Goal: Information Seeking & Learning: Check status

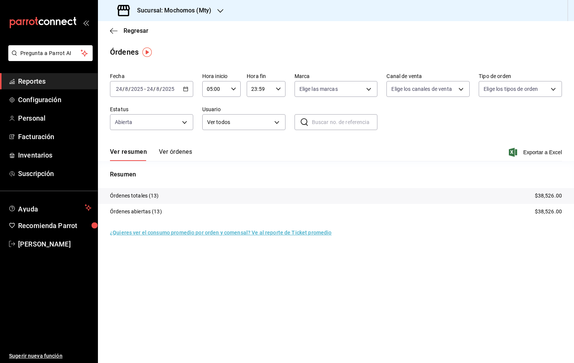
click at [121, 152] on button "Ver resumen" at bounding box center [128, 154] width 37 height 13
click at [174, 159] on button "Ver órdenes" at bounding box center [175, 154] width 33 height 13
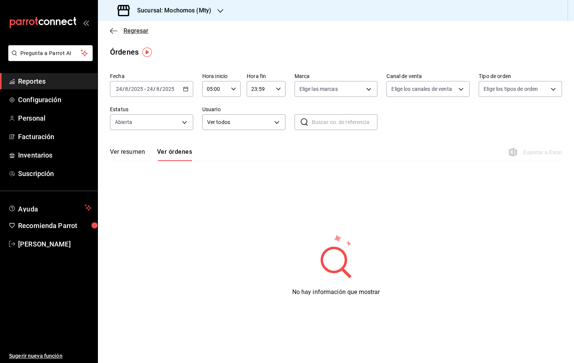
click at [127, 33] on span "Regresar" at bounding box center [136, 30] width 25 height 7
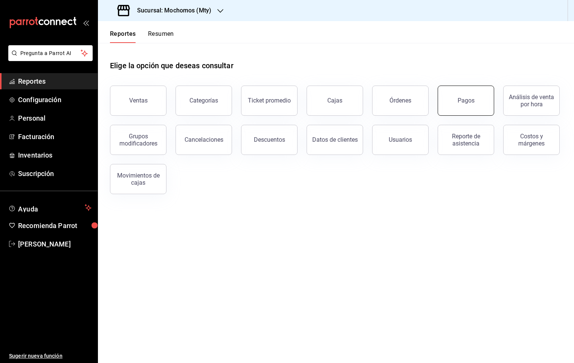
click at [467, 99] on div "Pagos" at bounding box center [466, 100] width 17 height 7
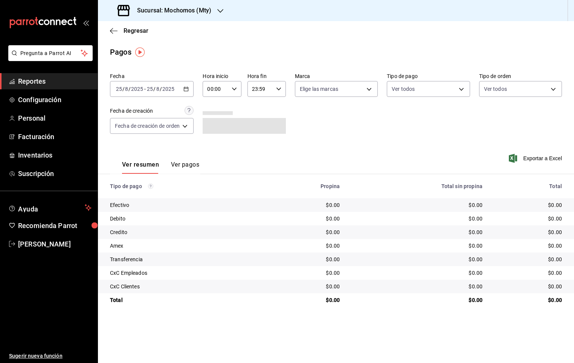
click at [234, 87] on icon "button" at bounding box center [234, 88] width 5 height 5
click at [214, 134] on button "05" at bounding box center [213, 141] width 16 height 15
click at [182, 90] on div at bounding box center [287, 181] width 574 height 363
click at [188, 87] on \(Stroke\) "button" at bounding box center [186, 89] width 5 height 4
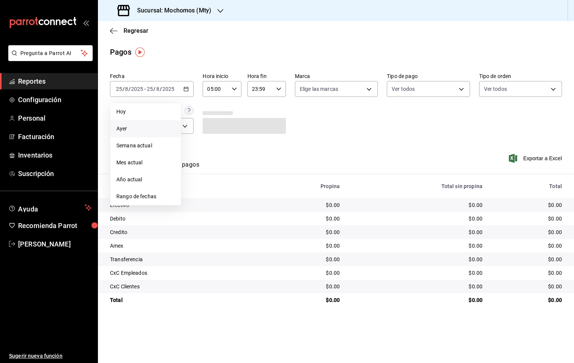
click at [127, 124] on li "Ayer" at bounding box center [145, 128] width 70 height 17
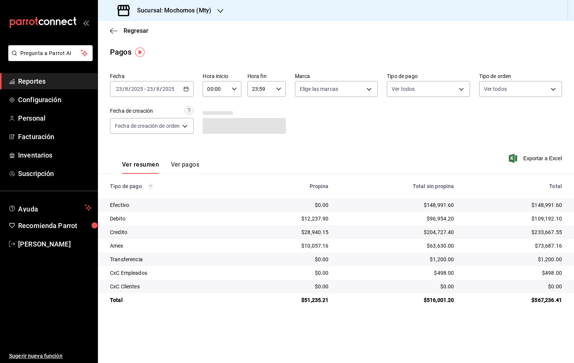
click at [177, 92] on div "[DATE] [DATE] - [DATE] [DATE]" at bounding box center [152, 89] width 84 height 16
click at [129, 115] on span "Hoy" at bounding box center [145, 112] width 58 height 8
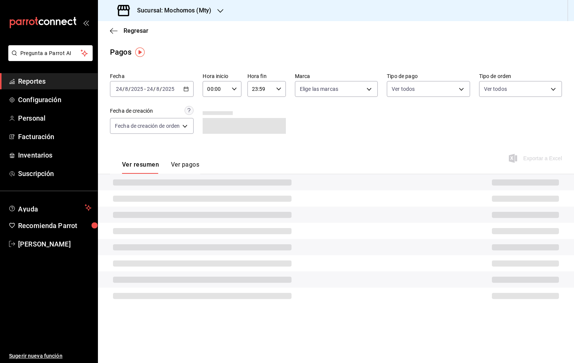
click at [238, 94] on div "00:00 Hora inicio" at bounding box center [222, 89] width 38 height 16
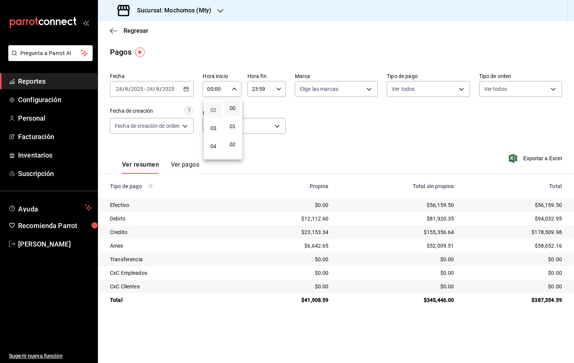
scroll to position [57, 0]
click at [216, 140] on span "05" at bounding box center [213, 142] width 7 height 6
type input "05:00"
click at [154, 90] on div at bounding box center [287, 181] width 574 height 363
click at [149, 88] on input "24" at bounding box center [150, 89] width 7 height 6
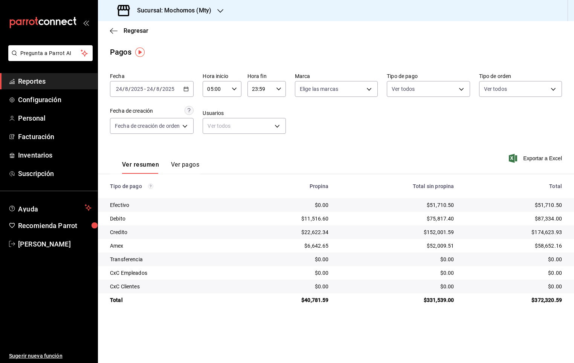
click at [188, 50] on div "Pagos" at bounding box center [336, 51] width 476 height 11
click at [232, 86] on div "05:00 Hora inicio" at bounding box center [222, 89] width 38 height 16
drag, startPoint x: 223, startPoint y: 59, endPoint x: 227, endPoint y: 85, distance: 26.0
click at [223, 59] on div at bounding box center [287, 181] width 574 height 363
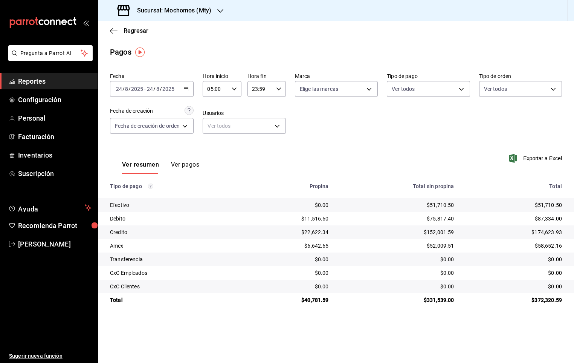
click at [233, 89] on icon "button" at bounding box center [234, 88] width 5 height 5
click at [233, 55] on div at bounding box center [287, 181] width 574 height 363
click at [186, 89] on icon "button" at bounding box center [185, 88] width 5 height 5
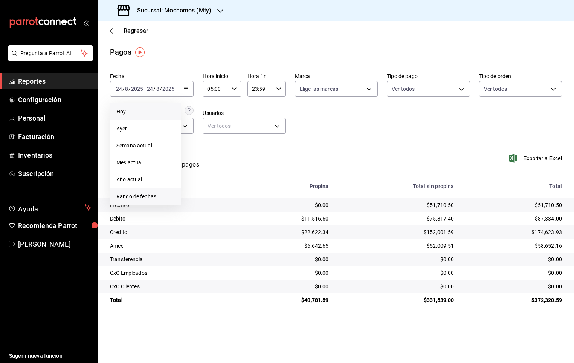
click at [146, 194] on span "Rango de fechas" at bounding box center [145, 196] width 58 height 8
click at [275, 190] on abbr "24" at bounding box center [277, 188] width 5 height 5
click at [196, 205] on abbr "25" at bounding box center [196, 205] width 5 height 5
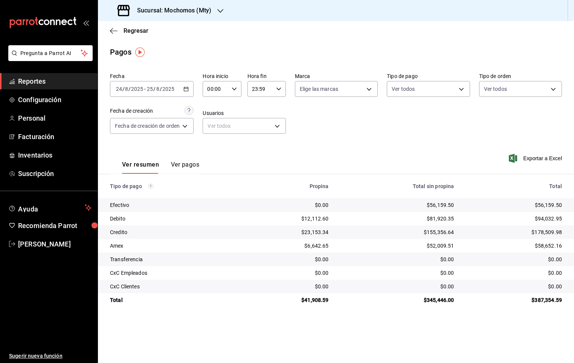
click at [331, 120] on div "Fecha [DATE] [DATE] - [DATE] [DATE] Hora inicio 00:00 Hora inicio Hora fin 23:5…" at bounding box center [336, 106] width 452 height 73
click at [216, 82] on input "00:00" at bounding box center [216, 88] width 26 height 15
click at [215, 136] on button "05" at bounding box center [213, 141] width 16 height 15
type input "05:00"
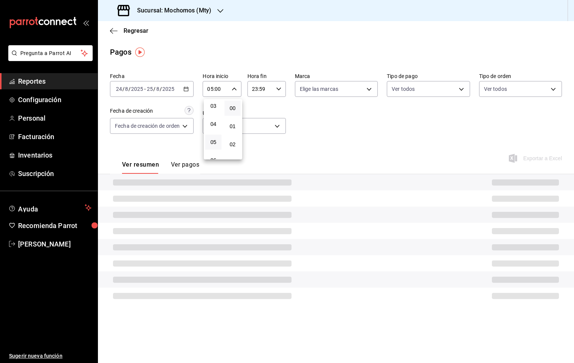
click at [280, 87] on div at bounding box center [287, 181] width 574 height 363
click at [281, 90] on icon "button" at bounding box center [278, 88] width 5 height 5
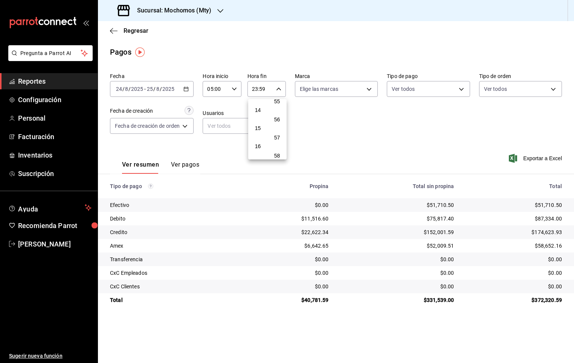
scroll to position [195, 0]
click at [258, 109] on span "11" at bounding box center [257, 112] width 7 height 6
type input "11:59"
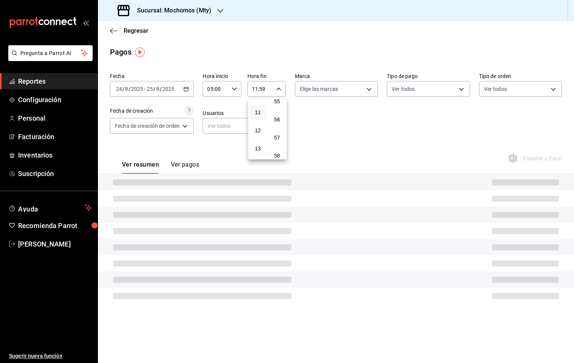
click at [319, 108] on div at bounding box center [287, 181] width 574 height 363
